Goal: Task Accomplishment & Management: Manage account settings

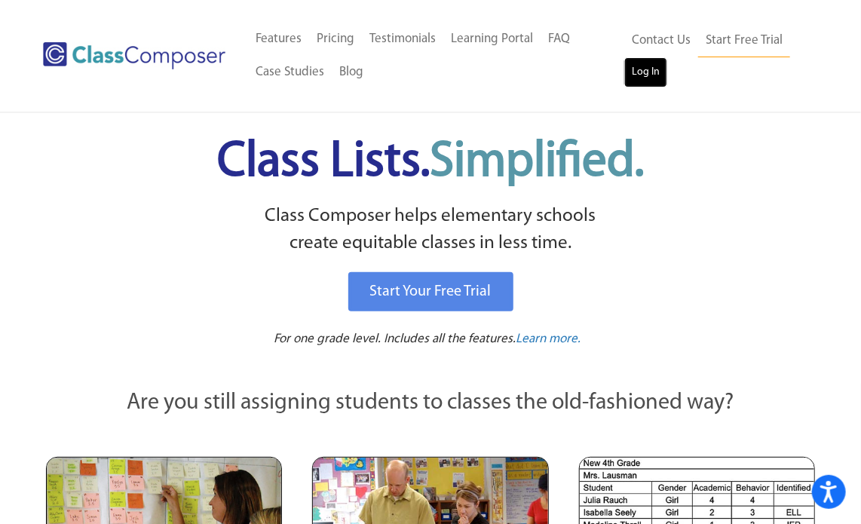
click at [633, 68] on link "Log In" at bounding box center [645, 72] width 43 height 30
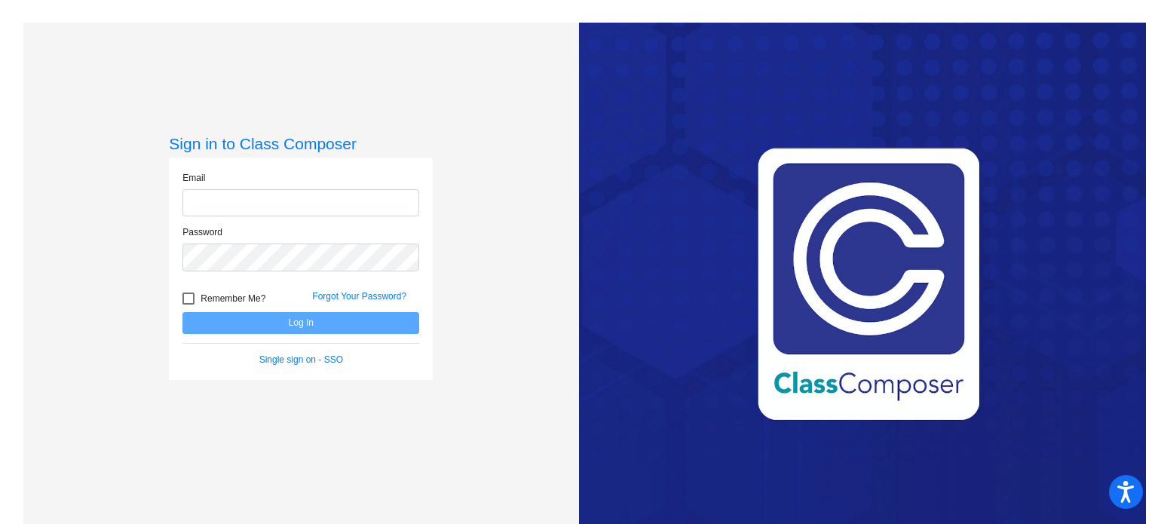
type input "[EMAIL_ADDRESS][DOMAIN_NAME]"
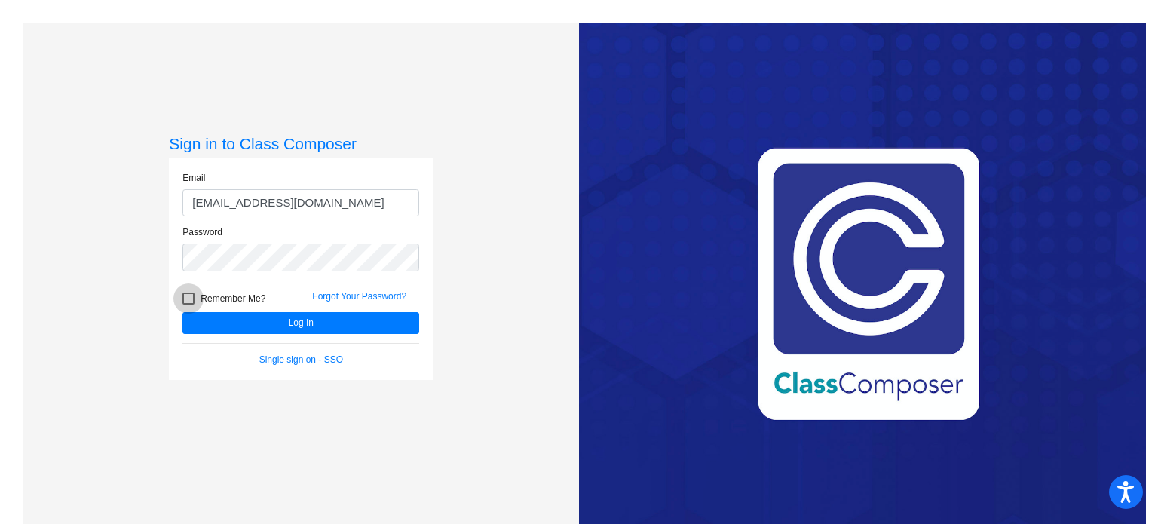
click at [201, 296] on span "Remember Me?" at bounding box center [233, 299] width 65 height 18
click at [189, 305] on input "Remember Me?" at bounding box center [188, 305] width 1 height 1
checkbox input "true"
click at [268, 336] on form "Email [EMAIL_ADDRESS][DOMAIN_NAME] Password Remember Me? Forgot Your Password? …" at bounding box center [300, 268] width 237 height 195
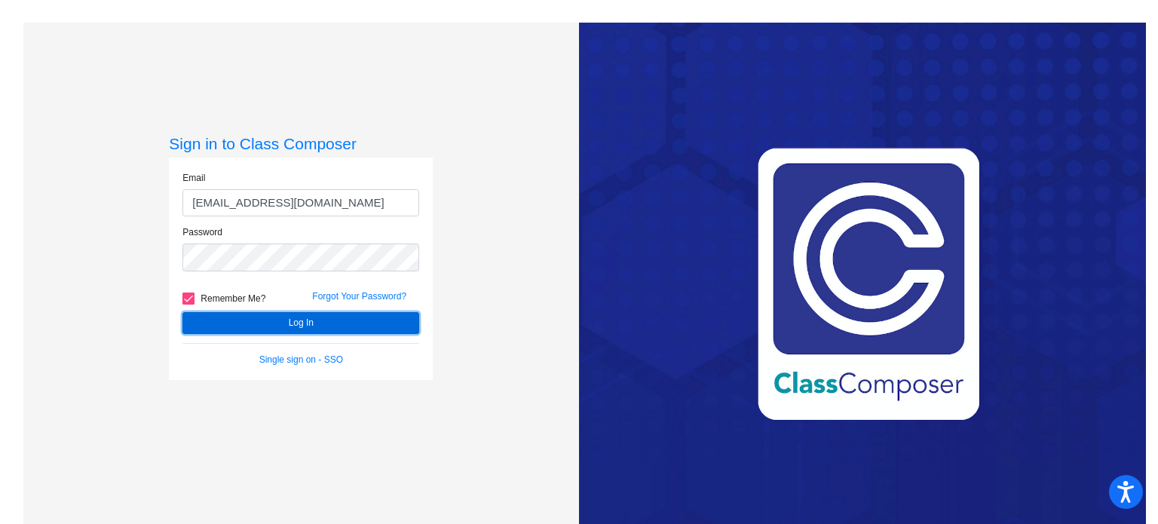
click at [253, 326] on button "Log In" at bounding box center [300, 323] width 237 height 22
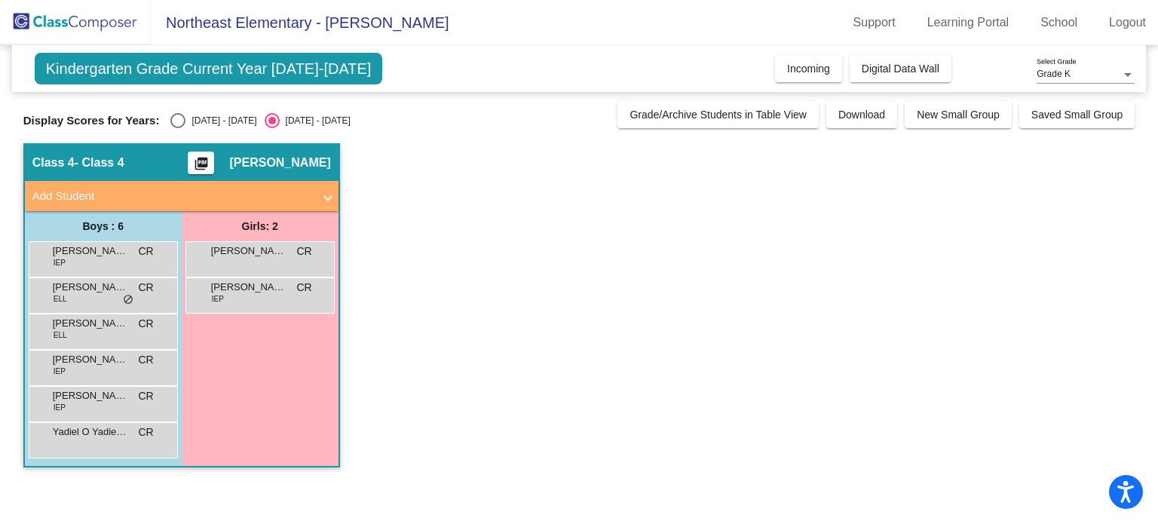
click at [323, 198] on span "Add Student" at bounding box center [178, 196] width 293 height 17
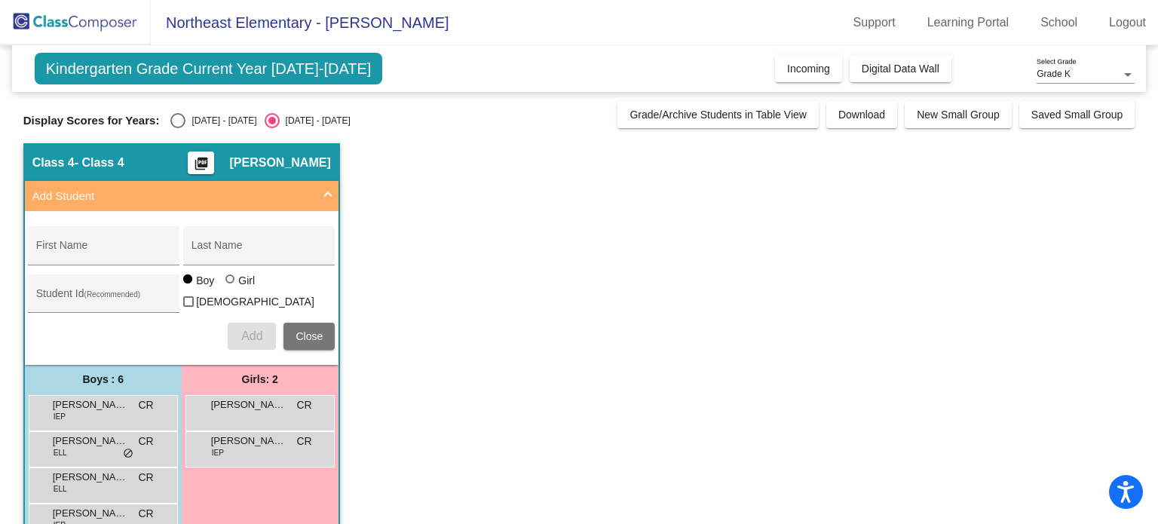
click at [323, 198] on span "Add Student" at bounding box center [178, 196] width 293 height 17
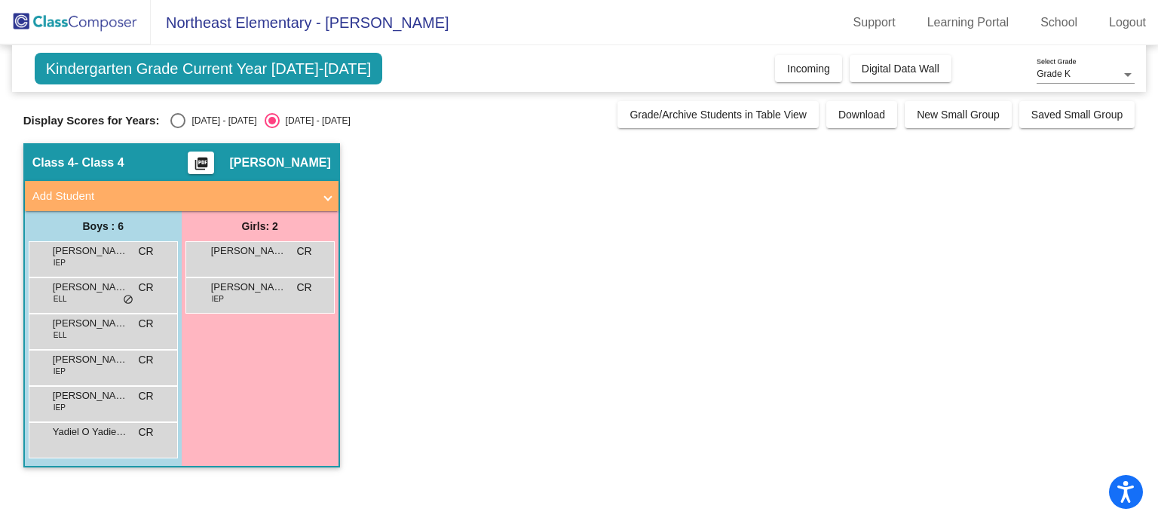
click at [171, 115] on div "Select an option" at bounding box center [177, 120] width 15 height 15
click at [177, 128] on input "2024 - 2025" at bounding box center [177, 128] width 1 height 1
radio input "true"
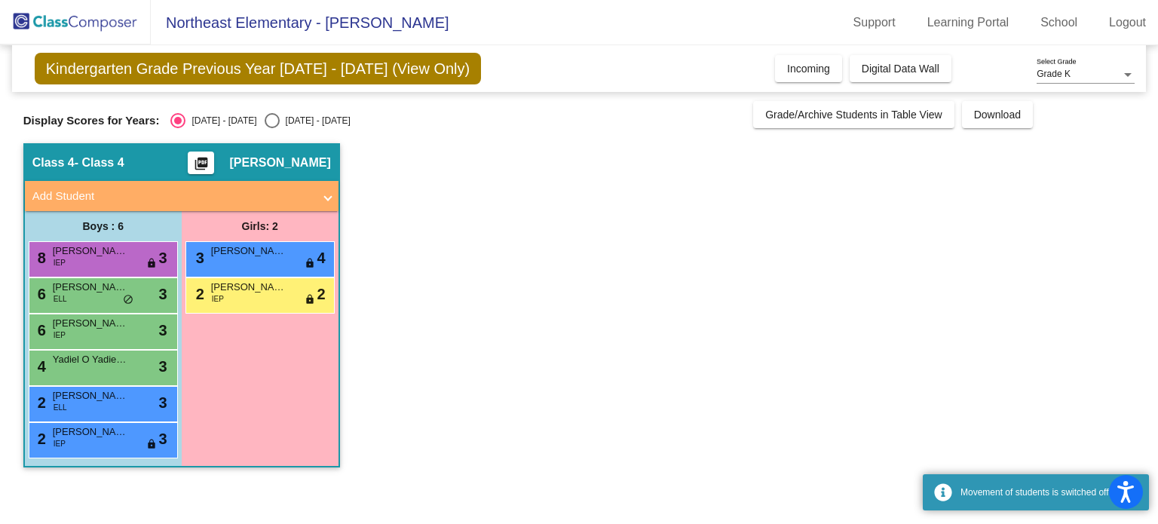
click at [265, 120] on div "Select an option" at bounding box center [272, 120] width 15 height 15
click at [271, 128] on input "[DATE] - [DATE]" at bounding box center [271, 128] width 1 height 1
radio input "true"
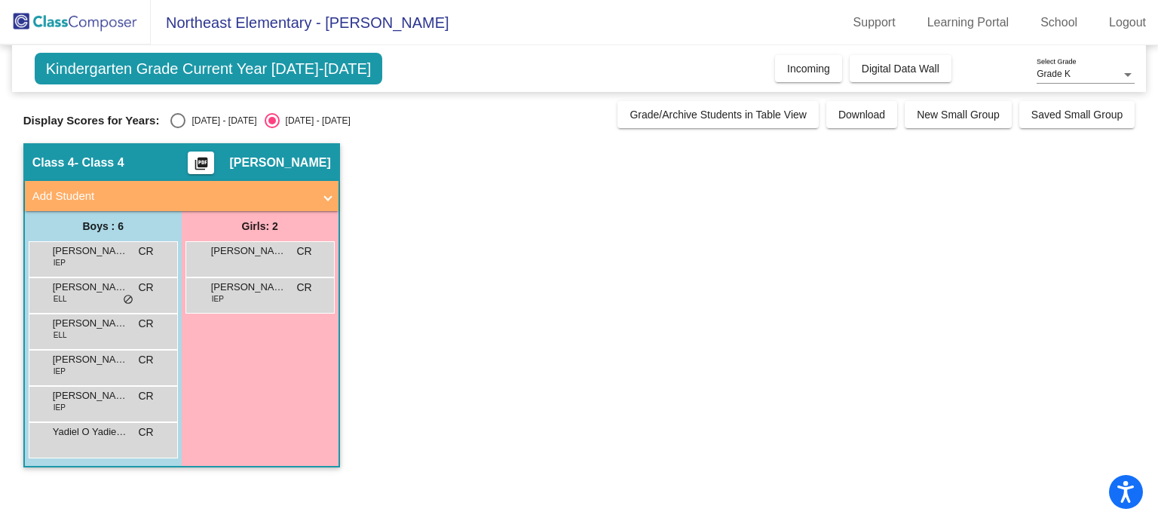
click at [212, 69] on span "Kindergarten Grade Current Year [DATE]-[DATE]" at bounding box center [209, 69] width 348 height 32
click at [65, 8] on img at bounding box center [75, 22] width 151 height 44
click at [216, 17] on span "Northeast Elementary - [PERSON_NAME]" at bounding box center [300, 23] width 299 height 24
click at [872, 68] on div "Grade K Select Grade" at bounding box center [1086, 71] width 98 height 26
click at [872, 78] on span "Grade K" at bounding box center [1086, 74] width 98 height 27
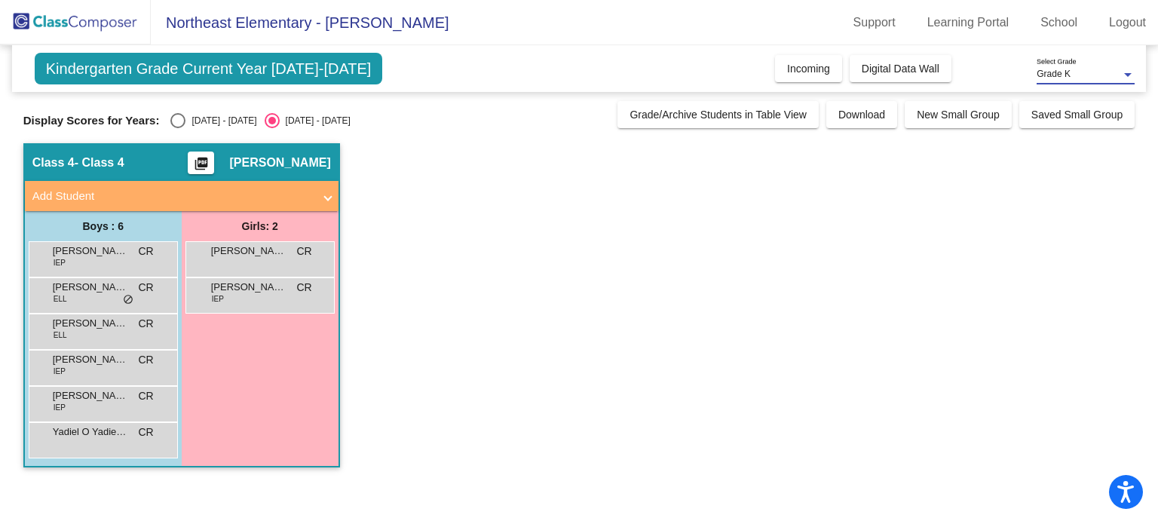
click at [872, 6] on mat-toolbar "Northeast Elementary - Caitlin Support Learning Portal School Logout" at bounding box center [579, 22] width 1158 height 45
click at [872, 33] on link "School" at bounding box center [1058, 23] width 61 height 24
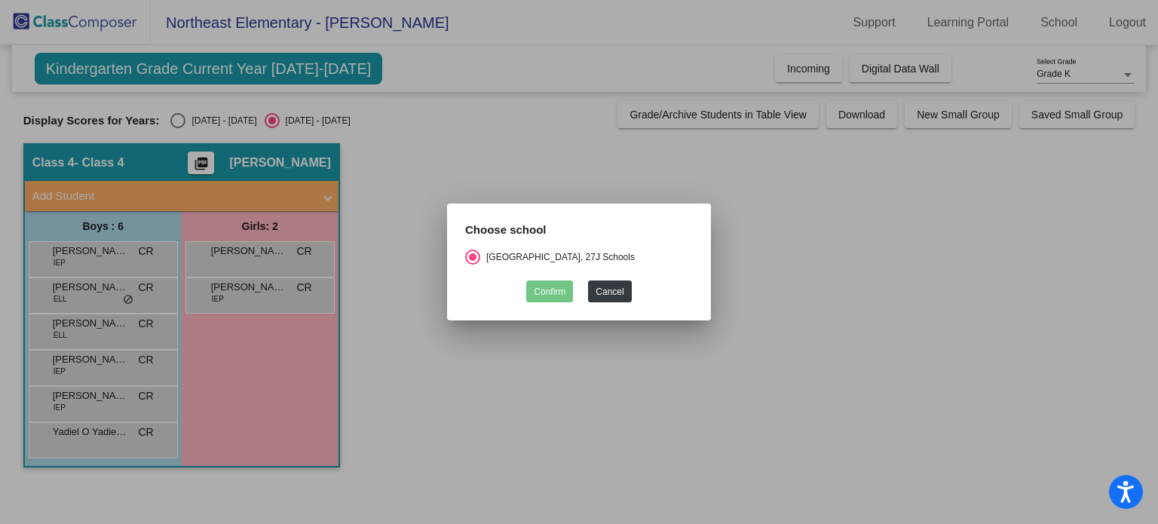
click at [800, 319] on div at bounding box center [579, 262] width 1158 height 524
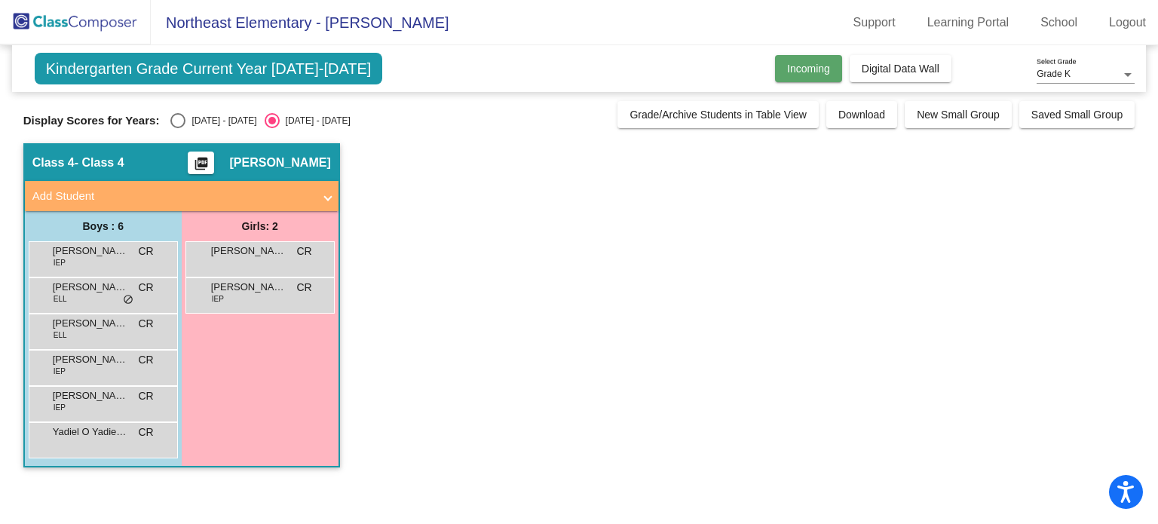
click at [802, 69] on span "Incoming" at bounding box center [808, 69] width 43 height 12
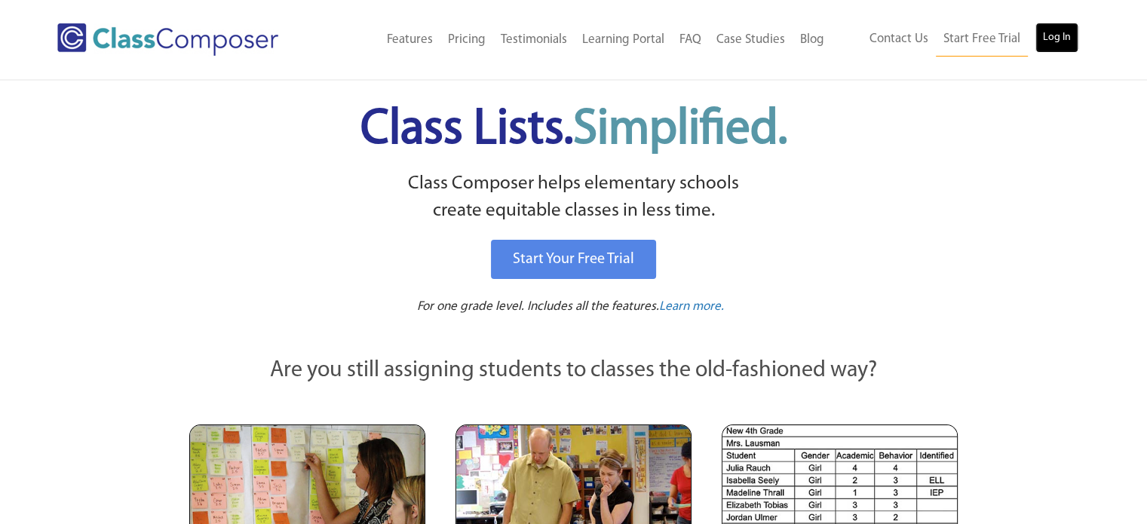
click at [1062, 29] on link "Log In" at bounding box center [1056, 38] width 43 height 30
click at [857, 265] on div "Start Your Free Trial" at bounding box center [573, 259] width 743 height 47
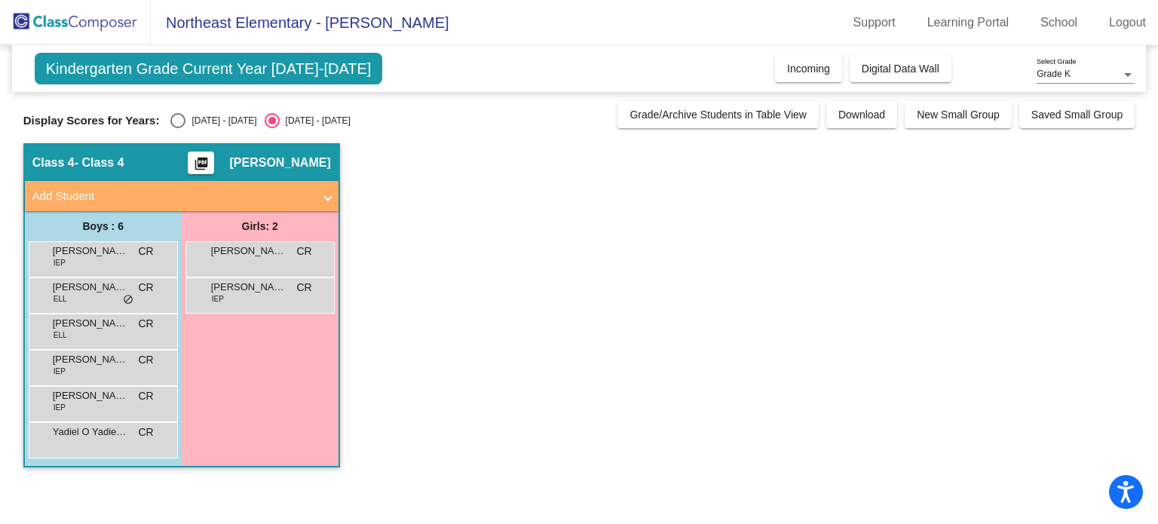
click at [190, 119] on div "[DATE] - [DATE]" at bounding box center [220, 121] width 71 height 14
click at [178, 128] on input "[DATE] - [DATE]" at bounding box center [177, 128] width 1 height 1
radio input "true"
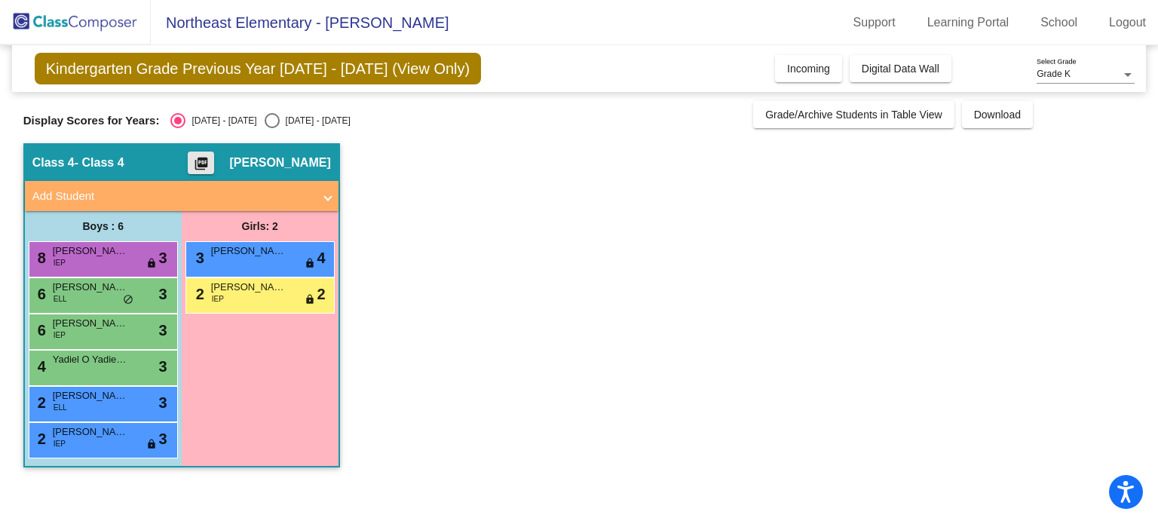
click at [210, 157] on mat-icon "picture_as_pdf" at bounding box center [201, 166] width 18 height 21
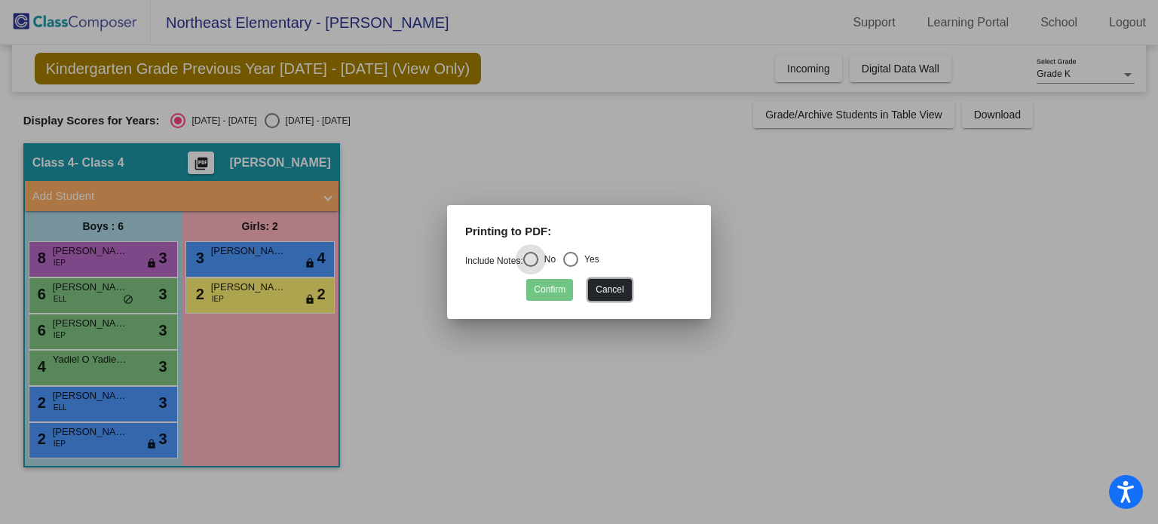
click at [611, 285] on button "Cancel" at bounding box center [609, 290] width 43 height 22
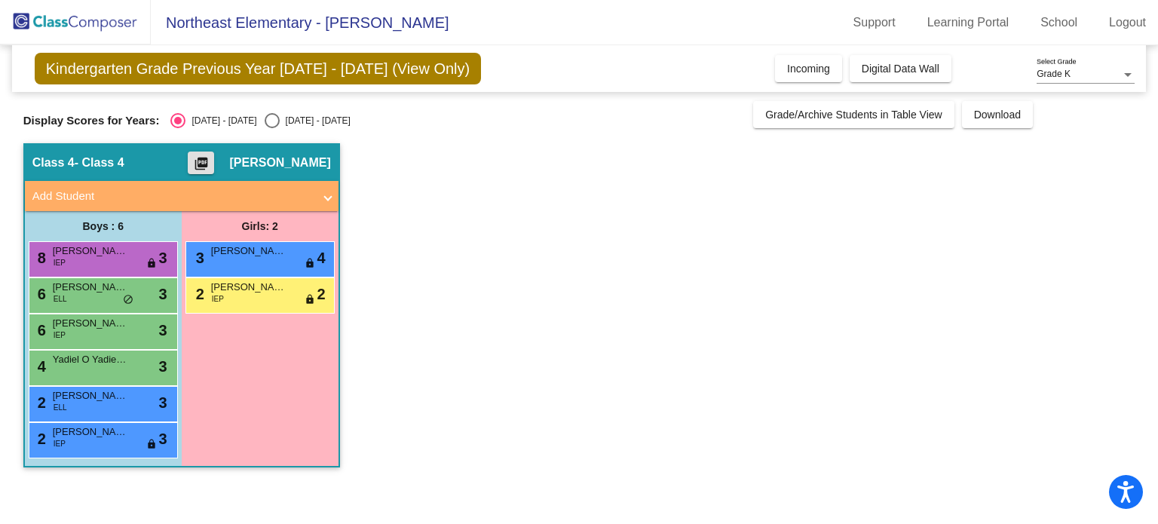
click at [317, 196] on span "Add Student" at bounding box center [178, 196] width 293 height 17
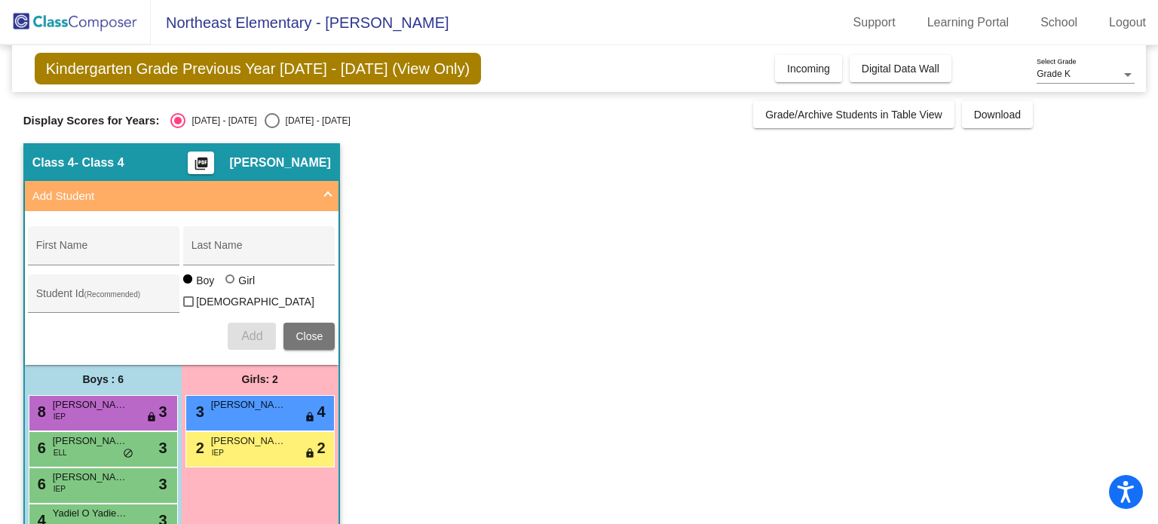
click at [317, 196] on span "Add Student" at bounding box center [178, 196] width 293 height 17
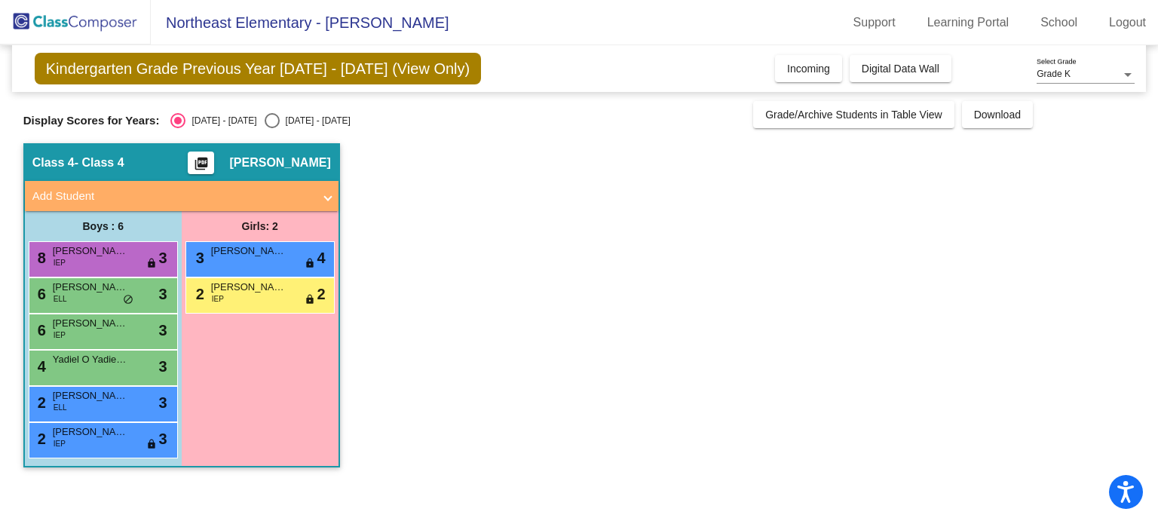
click at [308, 48] on div "Kindergarten Grade Previous Year [DATE] - [DATE] (View Only) Add, Move, or Reta…" at bounding box center [579, 68] width 1135 height 47
click at [311, 75] on span "Kindergarten Grade Previous Year [DATE] - [DATE] (View Only)" at bounding box center [258, 69] width 446 height 32
click at [1074, 71] on div "Grade K" at bounding box center [1079, 74] width 84 height 11
click at [1074, 71] on span "Grade K" at bounding box center [1086, 74] width 98 height 27
click at [1074, 71] on div "Grade K" at bounding box center [1079, 74] width 84 height 11
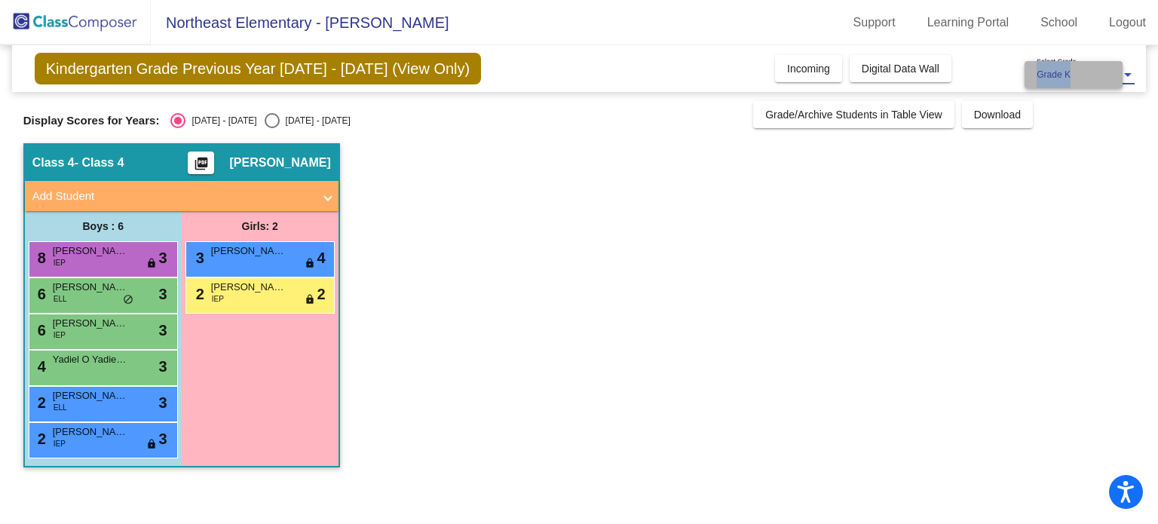
click at [1074, 71] on span "Grade K" at bounding box center [1074, 74] width 74 height 27
click at [1074, 71] on div "Grade K" at bounding box center [1079, 74] width 84 height 11
click at [1134, 73] on span "Grade K" at bounding box center [1086, 74] width 98 height 27
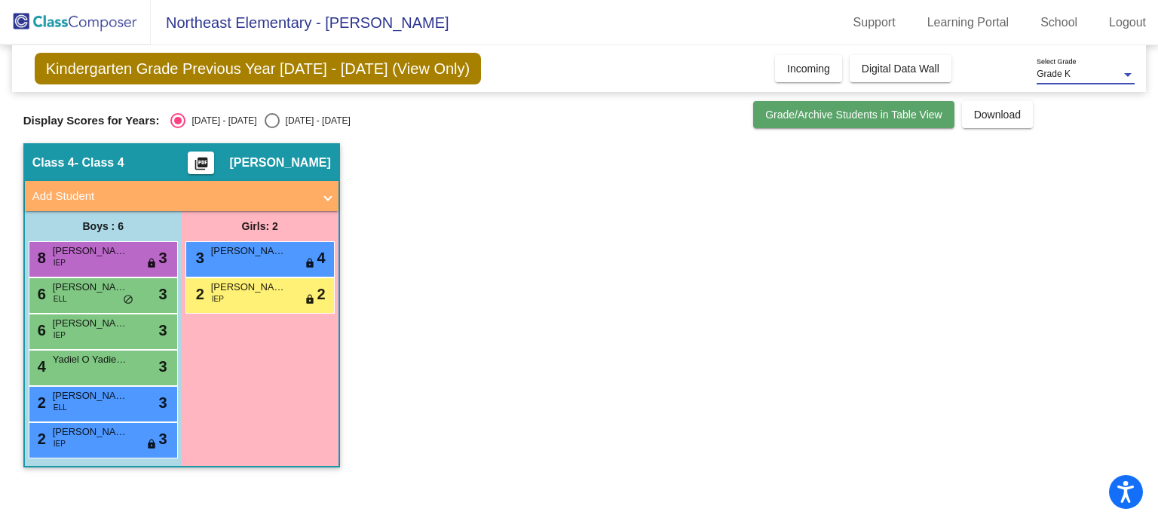
click at [900, 115] on span "Grade/Archive Students in Table View" at bounding box center [853, 115] width 177 height 12
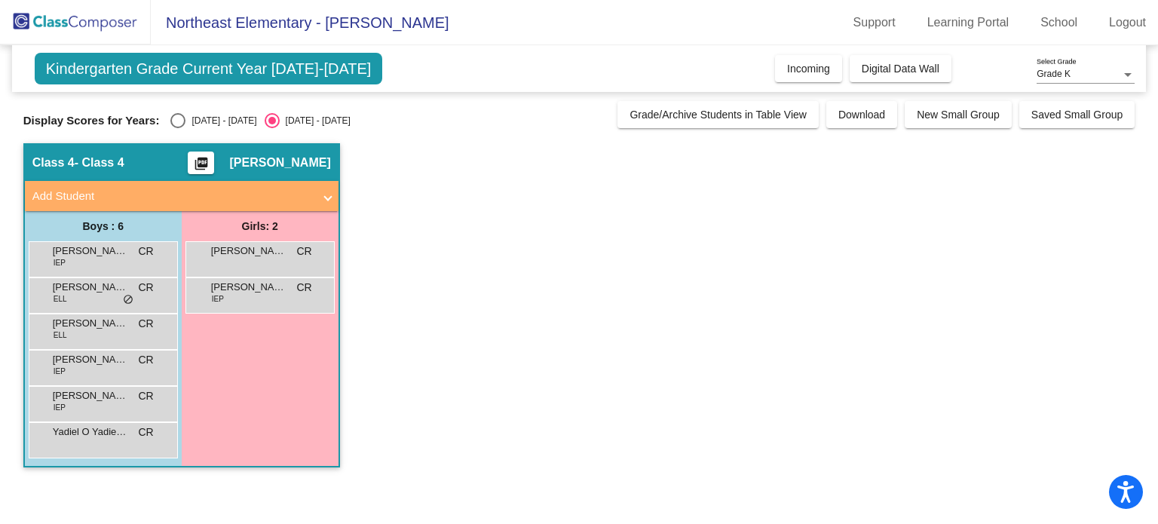
click at [214, 26] on span "Northeast Elementary - [PERSON_NAME]" at bounding box center [300, 23] width 299 height 24
click at [184, 119] on div "Select an option" at bounding box center [177, 120] width 15 height 15
click at [178, 128] on input "[DATE] - [DATE]" at bounding box center [177, 128] width 1 height 1
radio input "true"
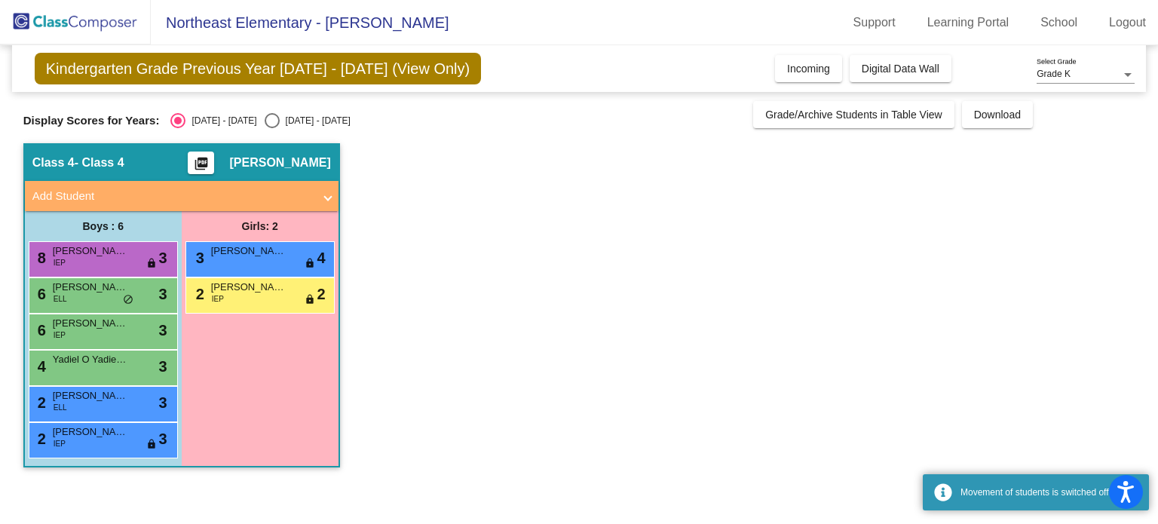
click at [265, 118] on div "Select an option" at bounding box center [272, 120] width 15 height 15
click at [271, 128] on input "[DATE] - [DATE]" at bounding box center [271, 128] width 1 height 1
radio input "true"
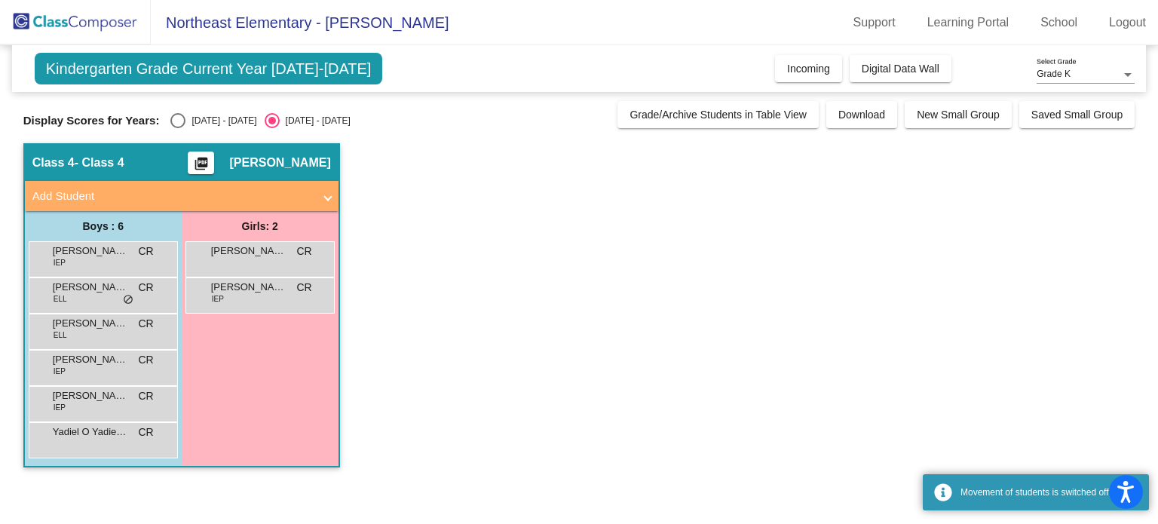
click at [170, 120] on div "Select an option" at bounding box center [177, 120] width 15 height 15
click at [177, 128] on input "[DATE] - [DATE]" at bounding box center [177, 128] width 1 height 1
radio input "true"
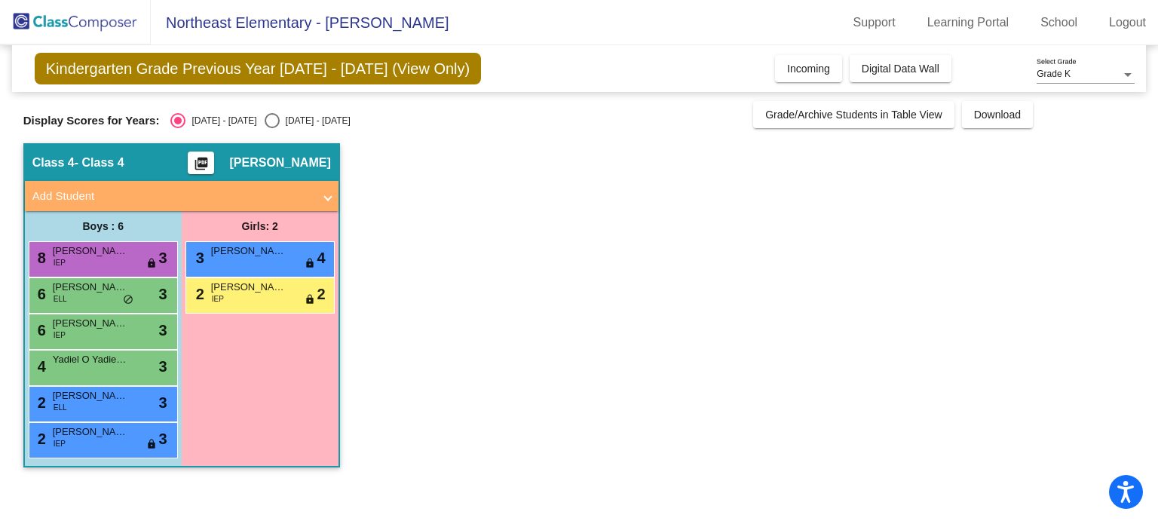
click at [337, 183] on mat-expansion-panel-header "Add Student" at bounding box center [182, 196] width 314 height 30
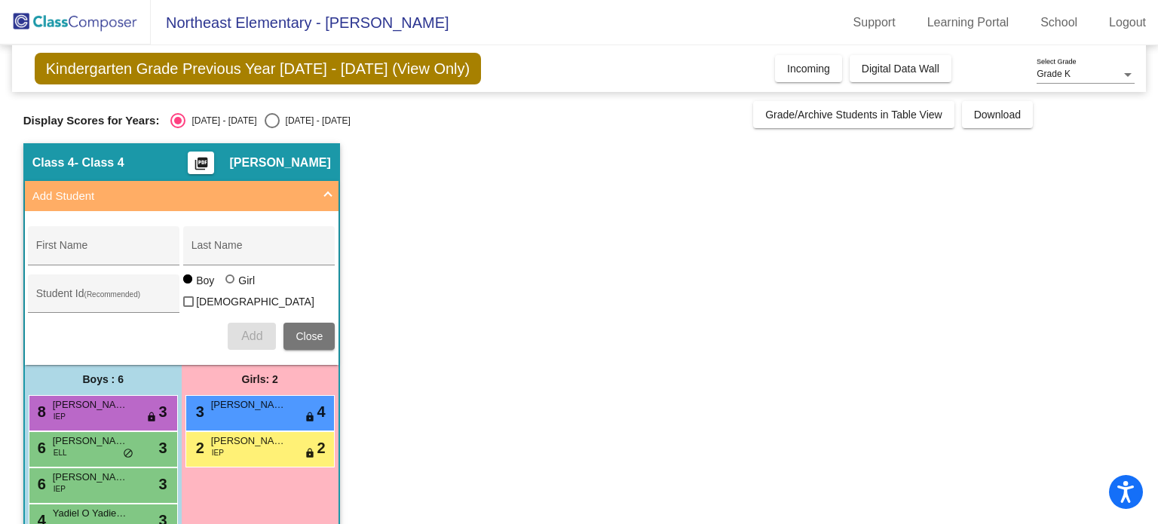
click at [337, 183] on mat-expansion-panel-header "Add Student" at bounding box center [182, 196] width 314 height 30
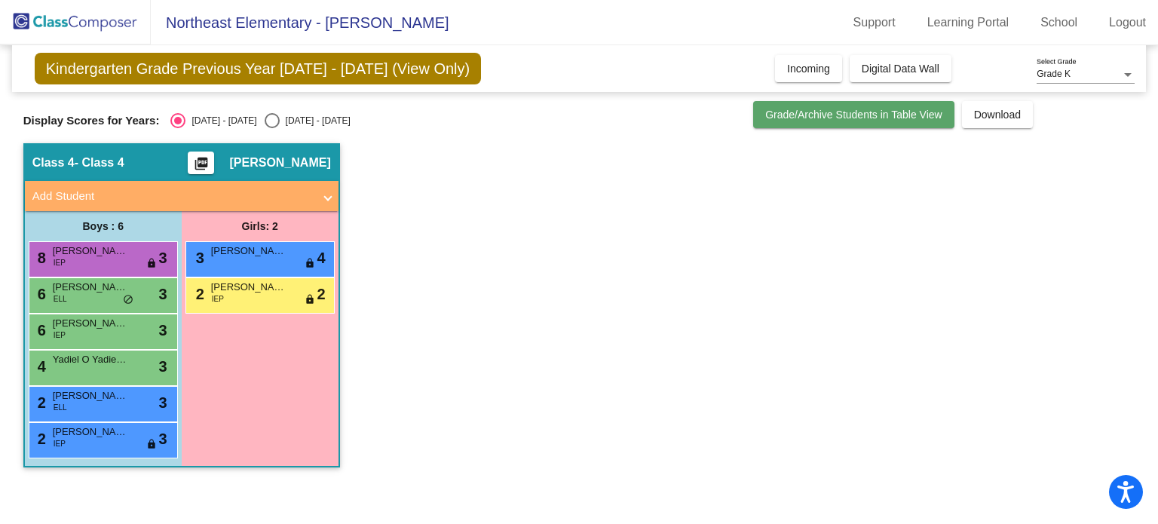
click at [815, 111] on span "Grade/Archive Students in Table View" at bounding box center [853, 115] width 177 height 12
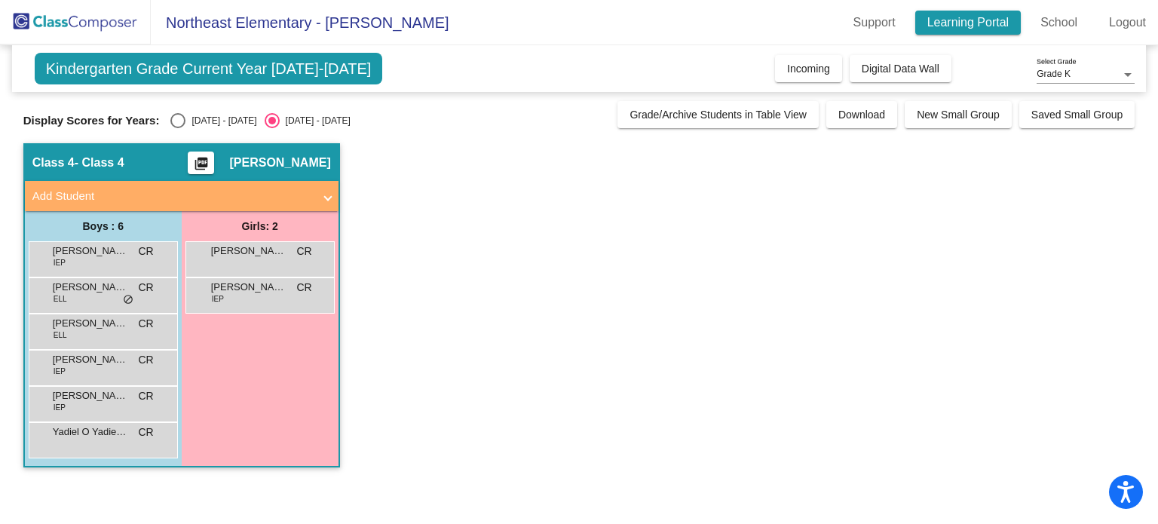
click at [942, 13] on link "Learning Portal" at bounding box center [968, 23] width 106 height 24
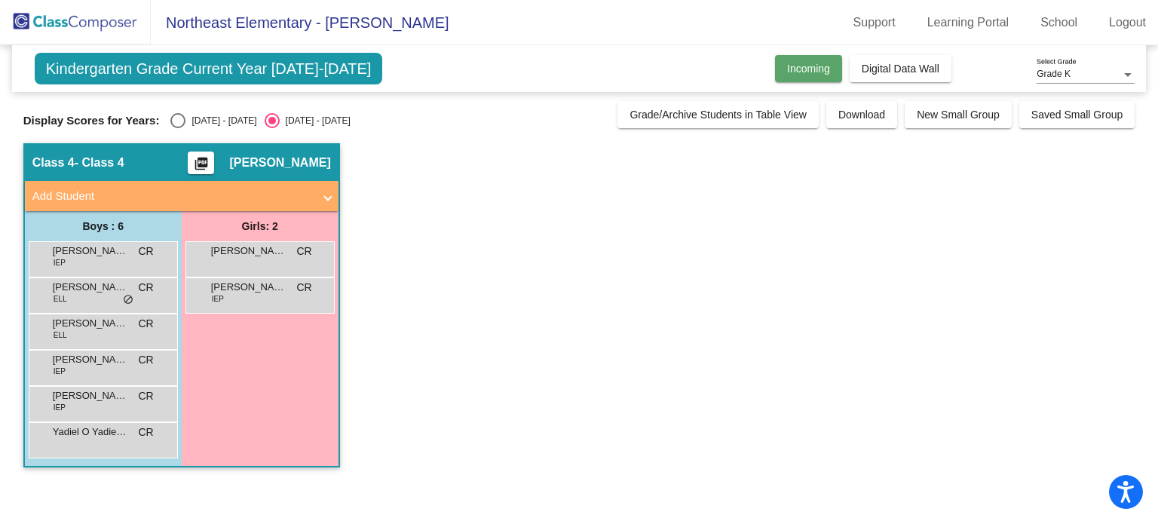
click at [790, 80] on button "Incoming" at bounding box center [808, 68] width 67 height 27
click at [97, 372] on div "[PERSON_NAME] IEP CR lock do_not_disturb_alt" at bounding box center [101, 366] width 144 height 31
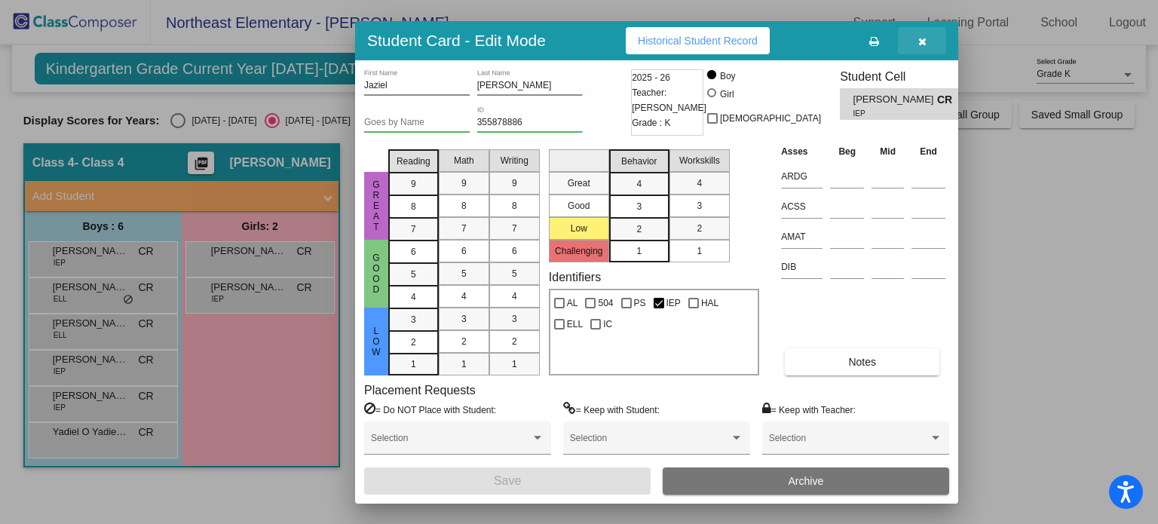
click at [924, 36] on icon "button" at bounding box center [922, 41] width 8 height 11
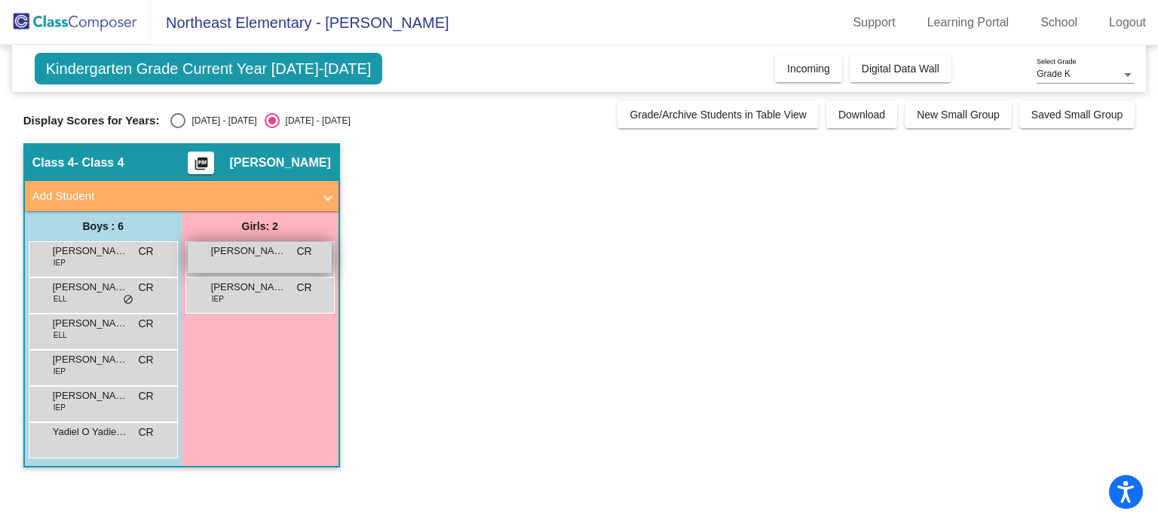
click at [316, 260] on div "[PERSON_NAME] CR lock do_not_disturb_alt" at bounding box center [260, 257] width 144 height 31
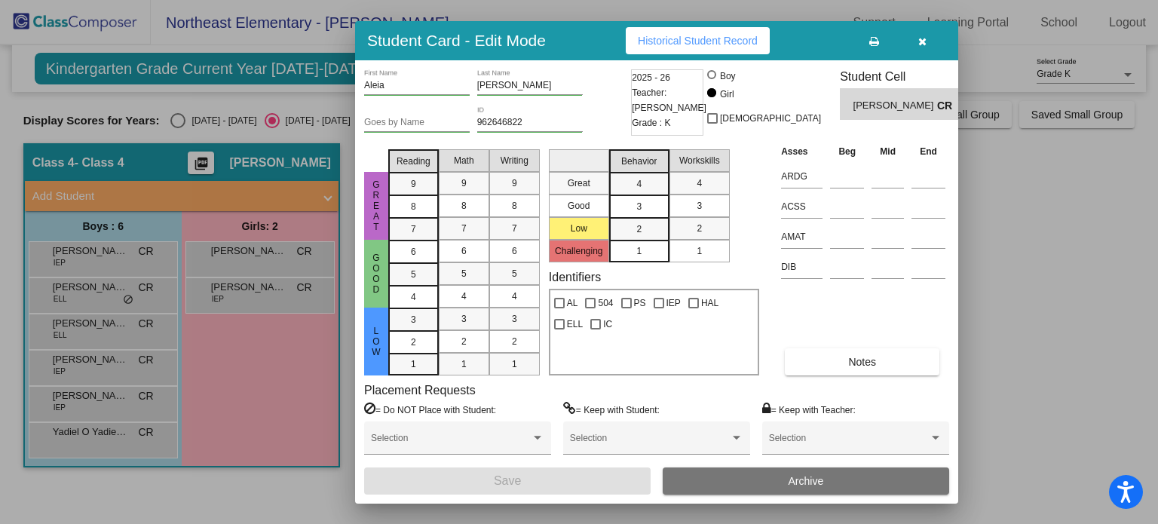
click at [700, 27] on button "Historical Student Record" at bounding box center [698, 40] width 144 height 27
